Goal: Task Accomplishment & Management: Manage account settings

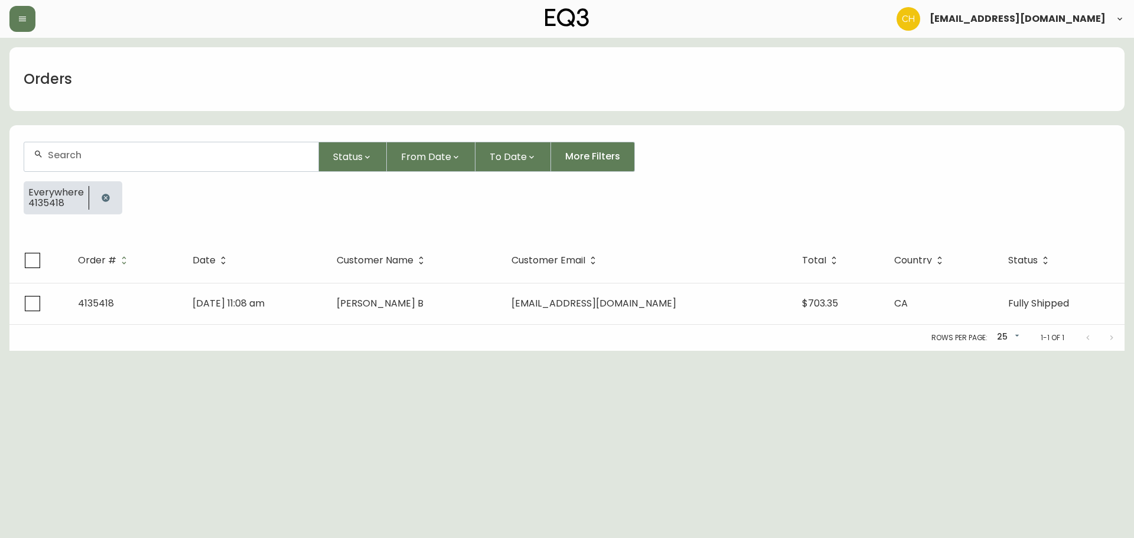
click at [61, 157] on input "text" at bounding box center [178, 154] width 261 height 11
click at [107, 157] on input "text" at bounding box center [178, 154] width 261 height 11
type input "4135441"
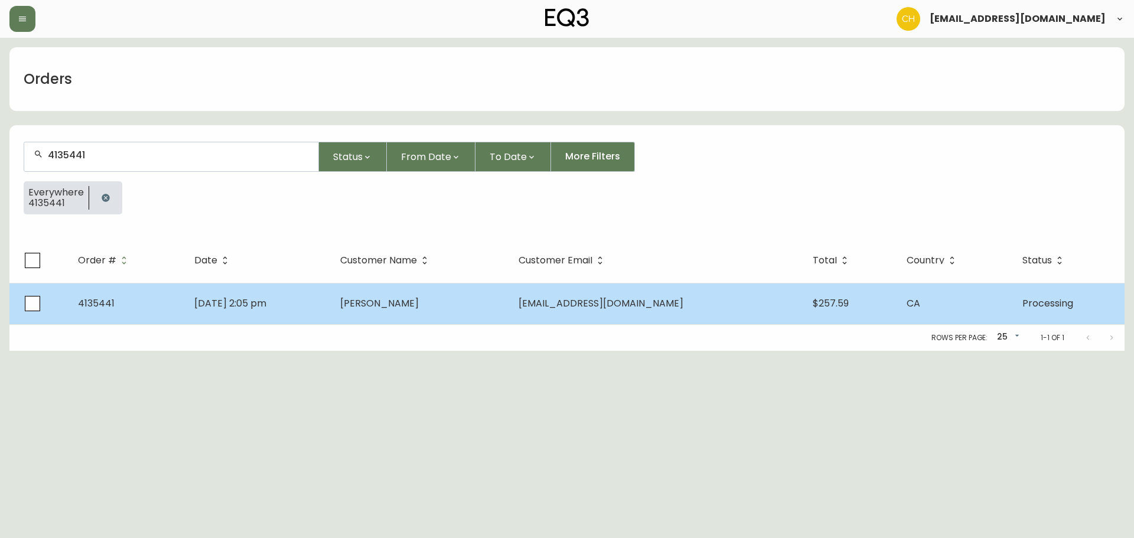
click at [331, 307] on td "[DATE] 2:05 pm" at bounding box center [258, 303] width 146 height 41
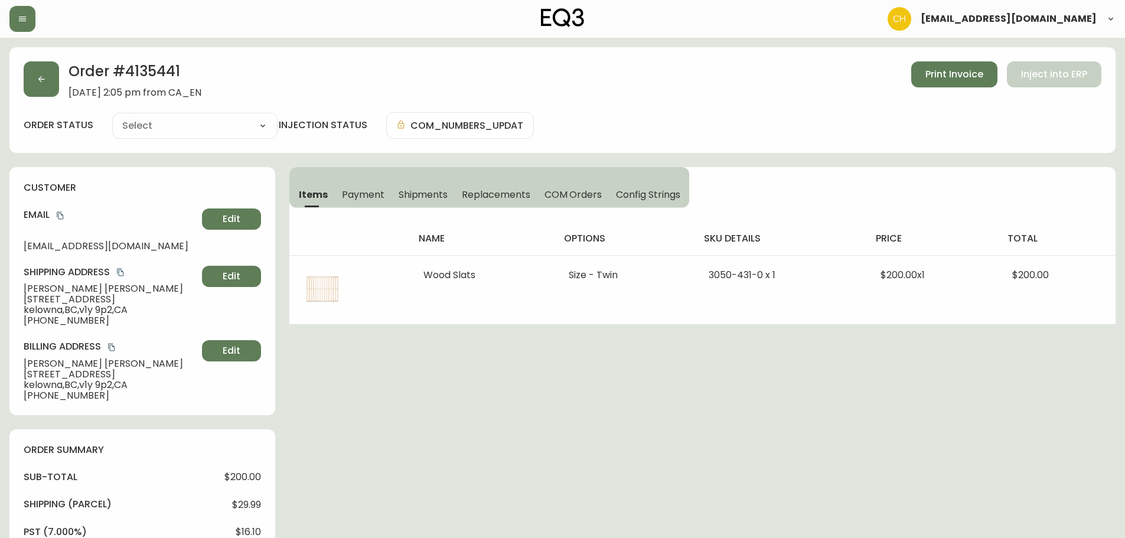
type input "Processing"
select select "PROCESSING"
click at [45, 82] on icon "button" at bounding box center [41, 78] width 9 height 9
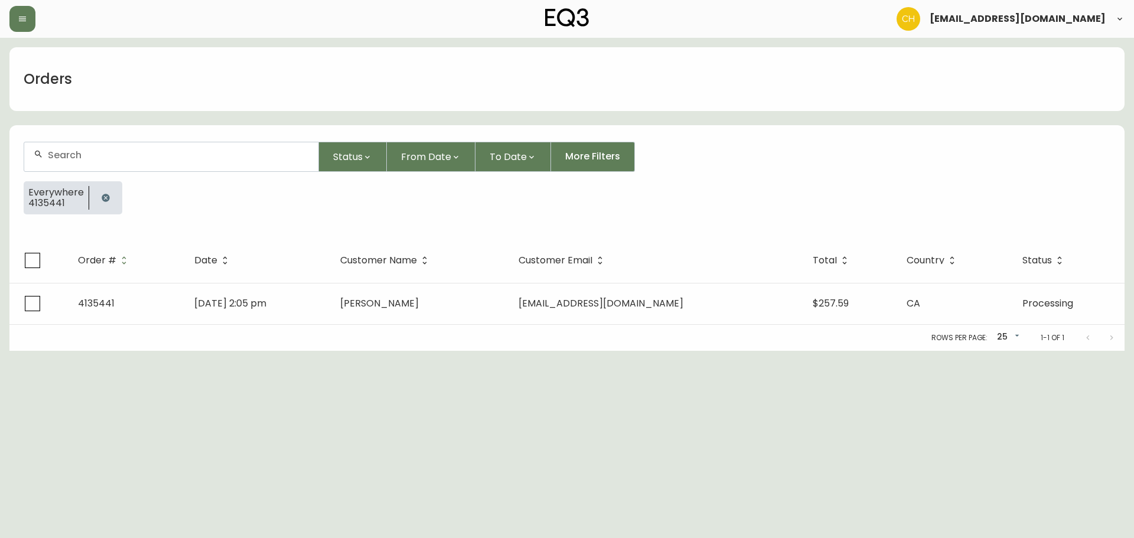
click at [71, 156] on input "text" at bounding box center [178, 154] width 261 height 11
type input "4135438"
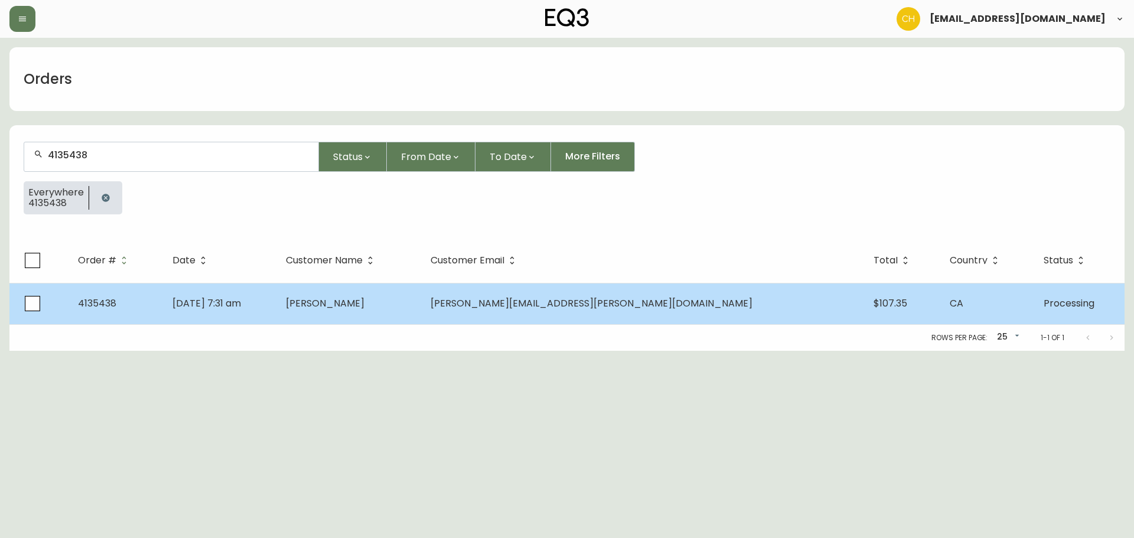
click at [377, 307] on td "[PERSON_NAME]" at bounding box center [348, 303] width 144 height 41
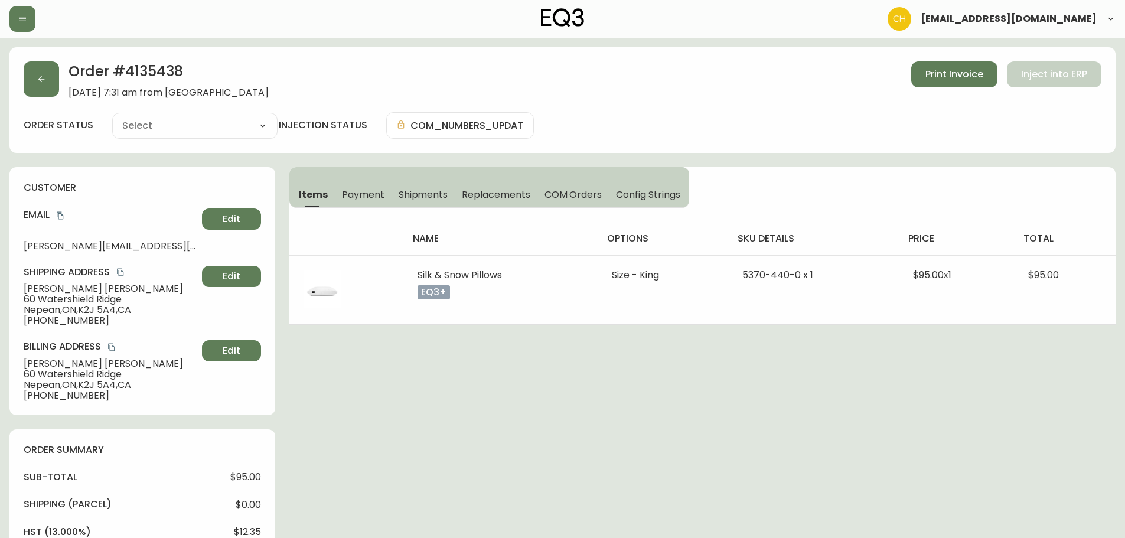
type input "Processing"
select select "PROCESSING"
click at [53, 71] on button "button" at bounding box center [41, 78] width 35 height 35
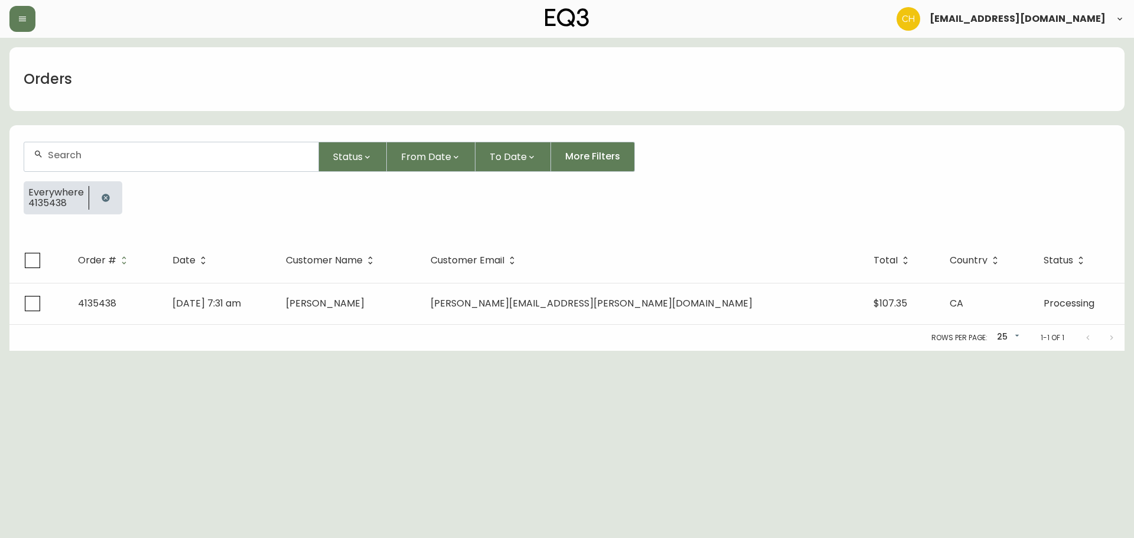
click at [73, 149] on div at bounding box center [171, 156] width 294 height 29
type input "4135449"
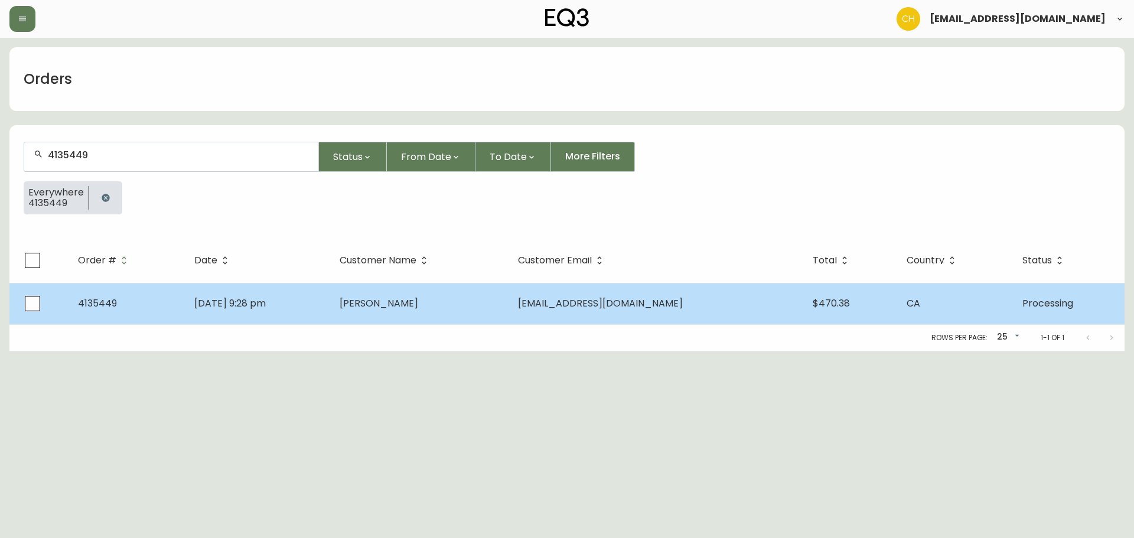
click at [388, 301] on td "[PERSON_NAME]" at bounding box center [419, 303] width 178 height 41
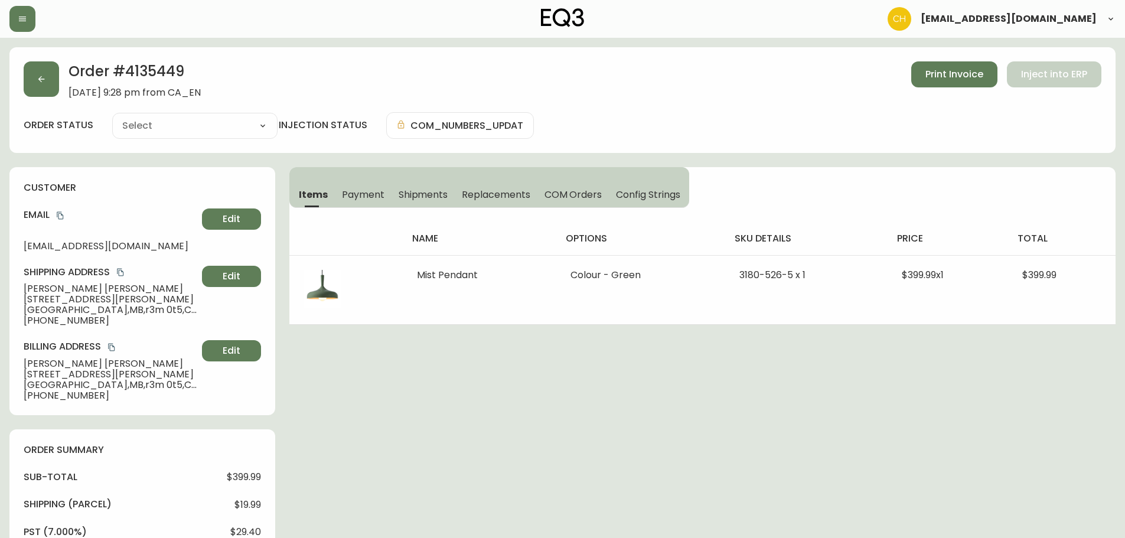
type input "Processing"
select select "PROCESSING"
click at [50, 85] on button "button" at bounding box center [41, 78] width 35 height 35
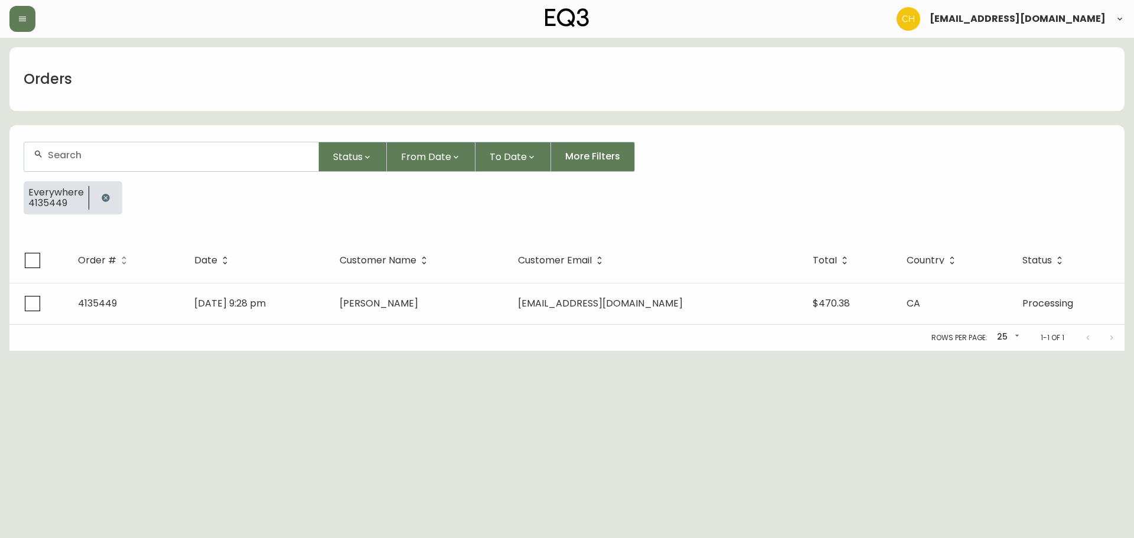
click at [64, 149] on div at bounding box center [171, 156] width 294 height 29
type input "4135445"
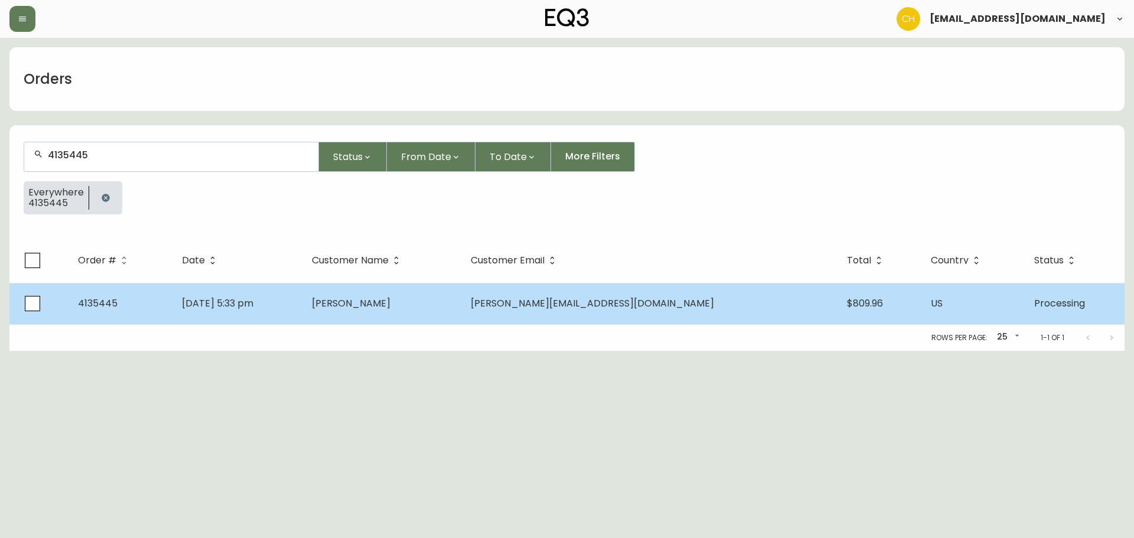
click at [390, 297] on span "[PERSON_NAME]" at bounding box center [351, 304] width 79 height 14
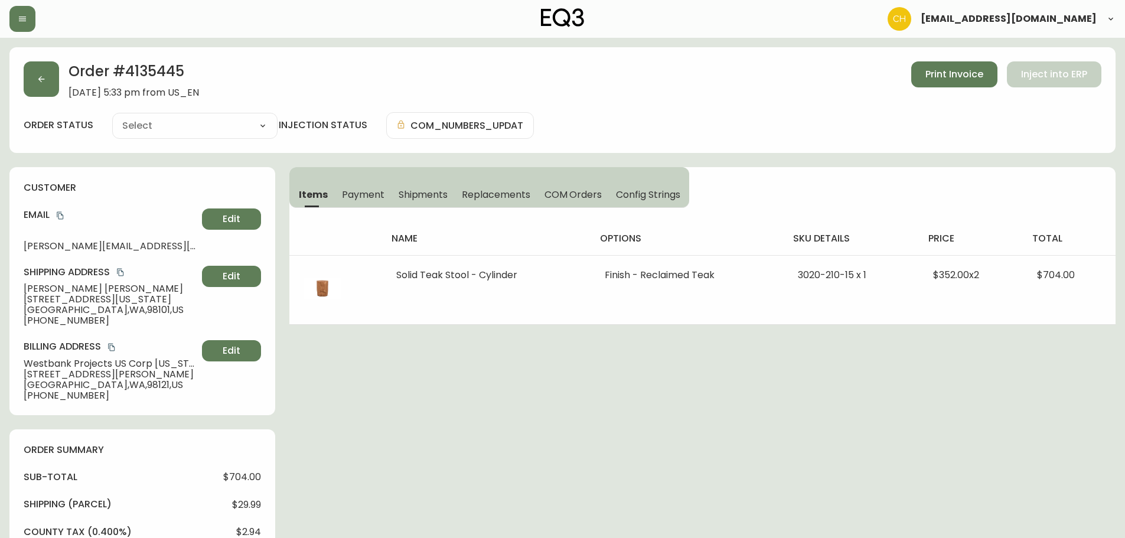
type input "Processing"
select select "PROCESSING"
